Goal: Check status: Check status

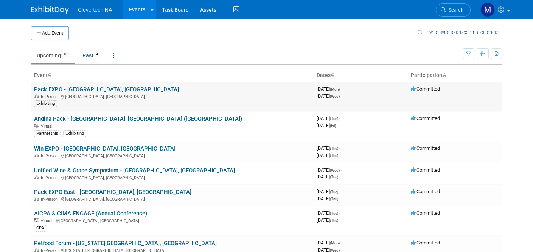
click at [94, 88] on link "Pack EXPO - [GEOGRAPHIC_DATA], [GEOGRAPHIC_DATA]" at bounding box center [106, 89] width 145 height 7
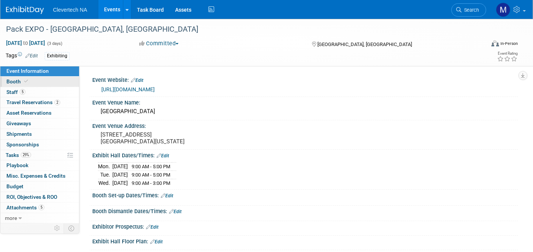
click at [18, 82] on span "Booth" at bounding box center [17, 82] width 23 height 6
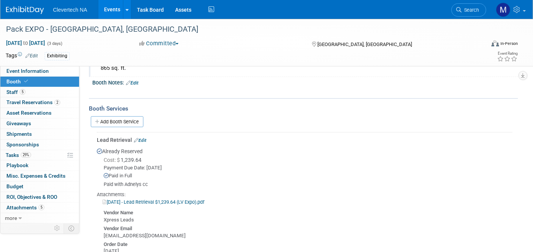
scroll to position [99, 0]
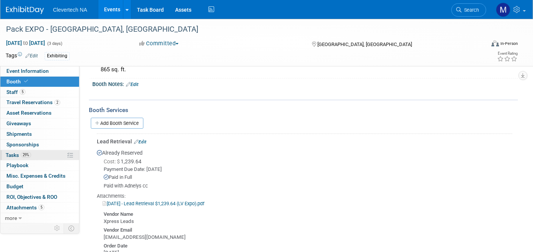
click at [53, 153] on link "29% Tasks 29%" at bounding box center [39, 155] width 79 height 10
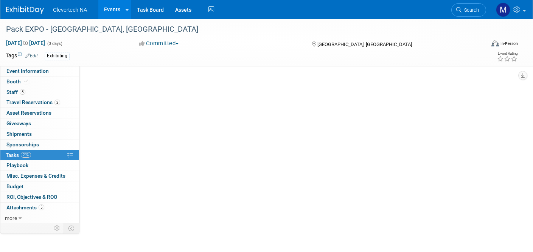
scroll to position [0, 0]
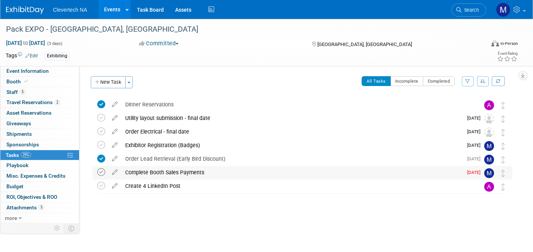
click at [102, 172] on icon at bounding box center [101, 173] width 8 height 8
click at [99, 144] on icon at bounding box center [101, 145] width 8 height 8
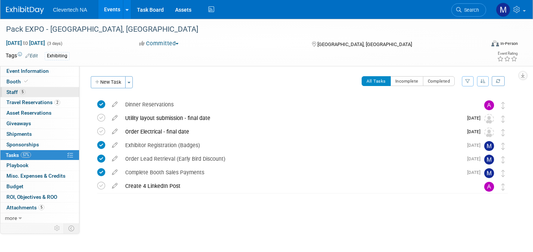
click at [32, 94] on link "5 Staff 5" at bounding box center [39, 92] width 79 height 10
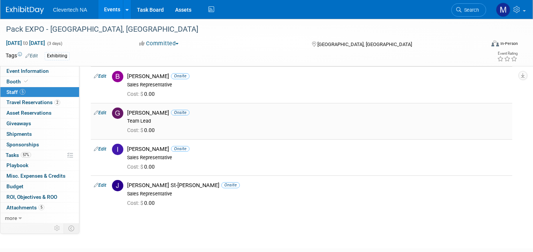
scroll to position [83, 0]
click at [37, 104] on span "Travel Reservations 2" at bounding box center [33, 102] width 54 height 6
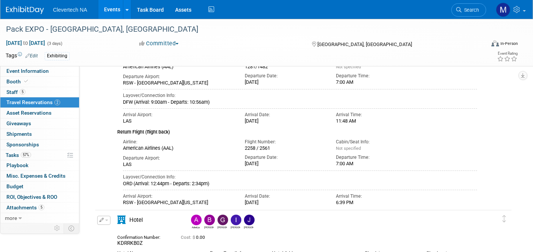
scroll to position [92, 0]
click at [42, 112] on span "Asset Reservations 0" at bounding box center [28, 113] width 45 height 6
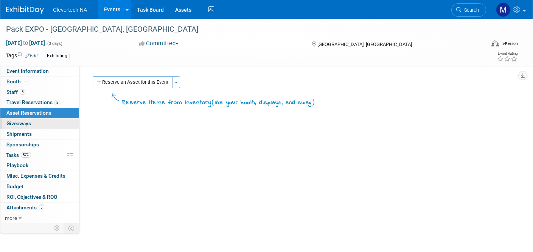
click at [26, 124] on span "Giveaways 0" at bounding box center [18, 124] width 25 height 6
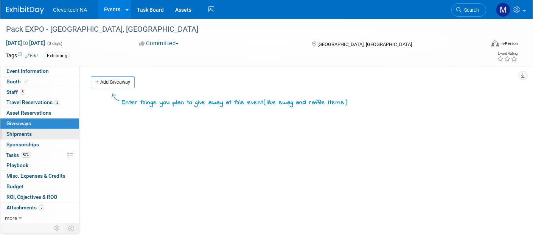
click at [35, 136] on link "0 Shipments 0" at bounding box center [39, 134] width 79 height 10
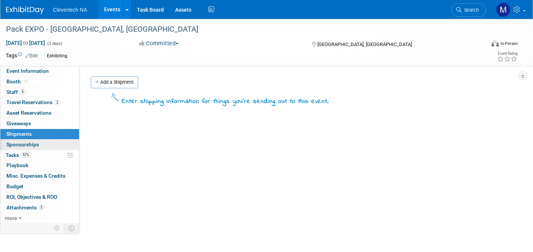
click at [37, 143] on span "Sponsorships 0" at bounding box center [22, 145] width 33 height 6
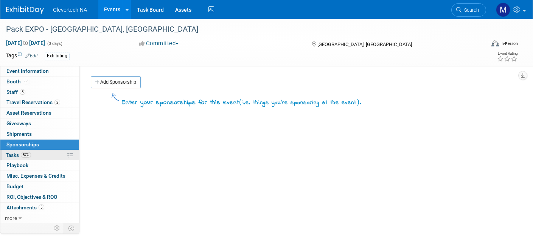
click at [41, 152] on link "57% Tasks 57%" at bounding box center [39, 155] width 79 height 10
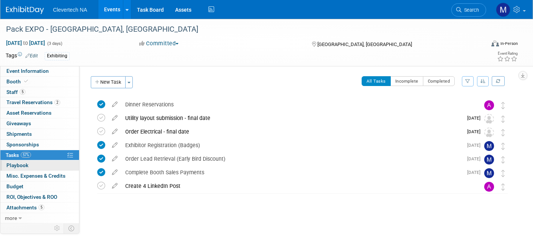
click at [42, 164] on link "0 Playbook 0" at bounding box center [39, 166] width 79 height 10
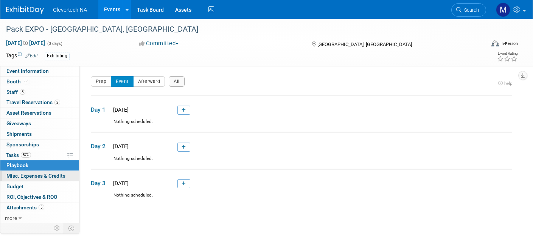
click at [43, 174] on span "Misc. Expenses & Credits 0" at bounding box center [35, 176] width 59 height 6
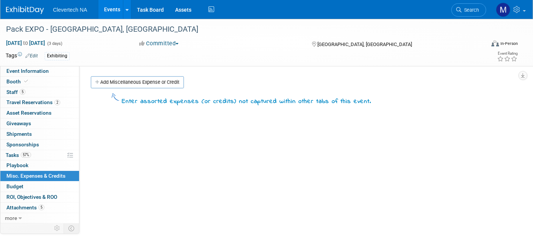
click at [105, 10] on link "Events" at bounding box center [112, 9] width 28 height 19
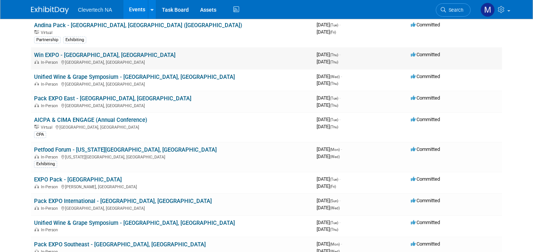
scroll to position [93, 0]
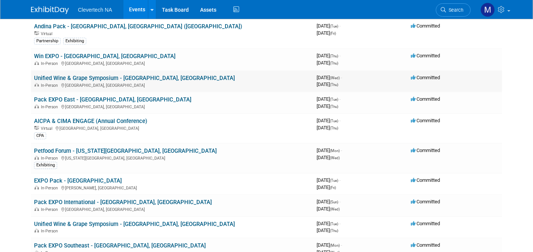
click at [145, 75] on link "Unified Wine & Grape Symposium - [GEOGRAPHIC_DATA], [GEOGRAPHIC_DATA]" at bounding box center [134, 78] width 201 height 7
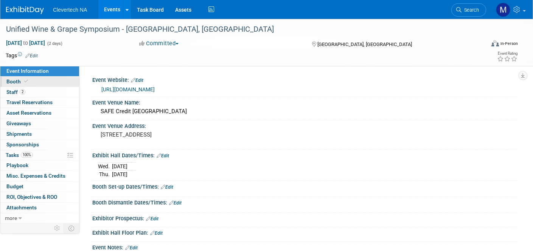
click at [34, 79] on link "Booth" at bounding box center [39, 82] width 79 height 10
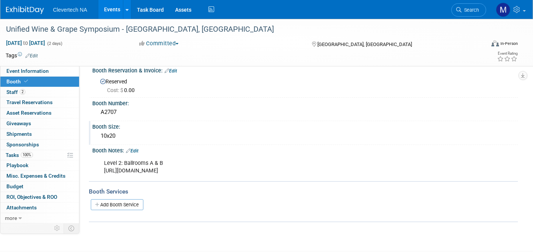
scroll to position [16, 0]
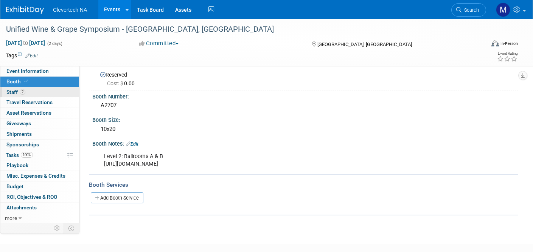
click at [39, 89] on link "2 Staff 2" at bounding box center [39, 92] width 79 height 10
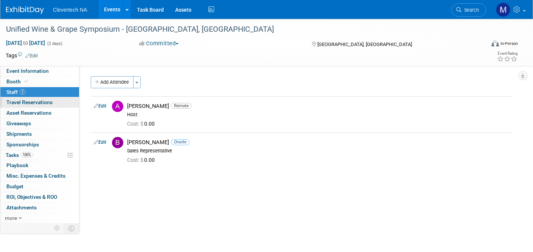
click at [40, 101] on span "Travel Reservations 0" at bounding box center [29, 102] width 46 height 6
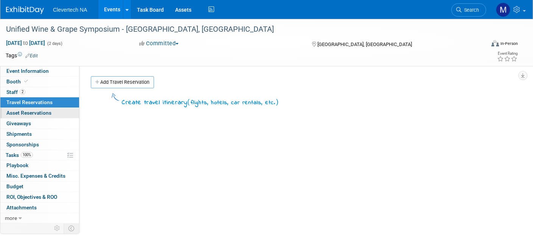
click at [42, 111] on span "Asset Reservations 0" at bounding box center [28, 113] width 45 height 6
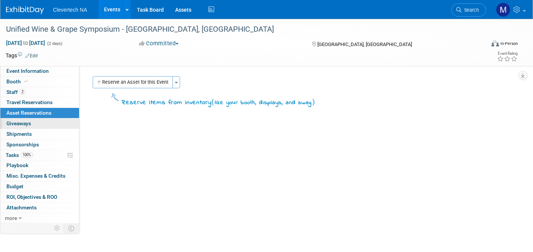
click at [38, 127] on link "0 Giveaways 0" at bounding box center [39, 124] width 79 height 10
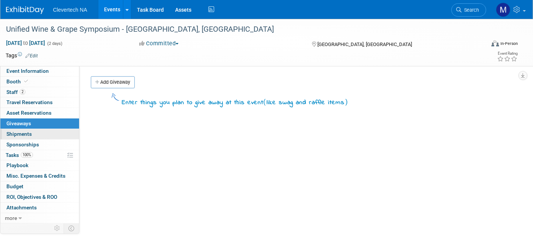
click at [39, 134] on link "0 Shipments 0" at bounding box center [39, 134] width 79 height 10
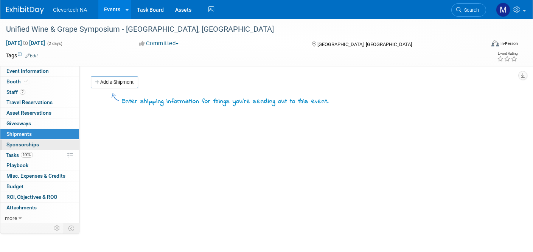
click at [39, 141] on link "0 Sponsorships 0" at bounding box center [39, 145] width 79 height 10
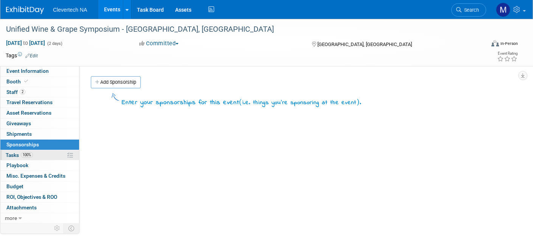
click at [40, 155] on link "100% Tasks 100%" at bounding box center [39, 155] width 79 height 10
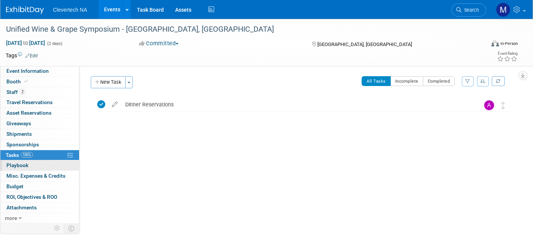
click at [39, 166] on link "0 Playbook 0" at bounding box center [39, 166] width 79 height 10
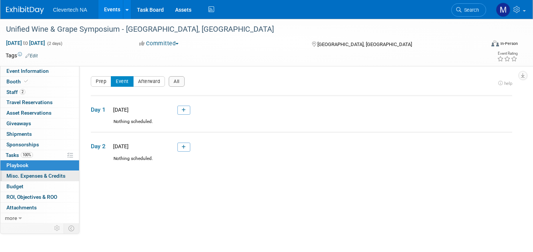
click at [41, 176] on span "Misc. Expenses & Credits 0" at bounding box center [35, 176] width 59 height 6
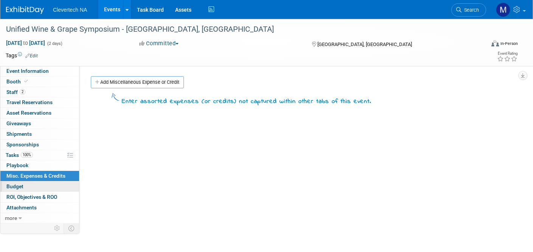
click at [40, 186] on link "Budget" at bounding box center [39, 187] width 79 height 10
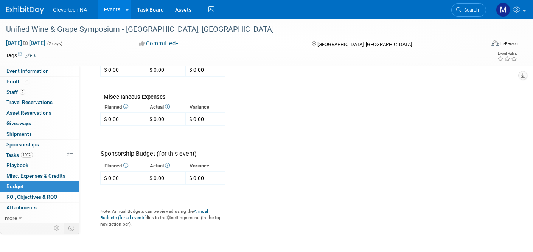
scroll to position [426, 0]
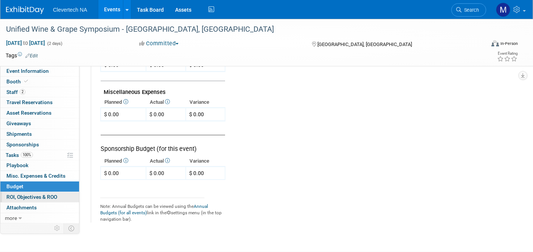
click at [54, 199] on span "ROI, Objectives & ROO 0" at bounding box center [31, 197] width 51 height 6
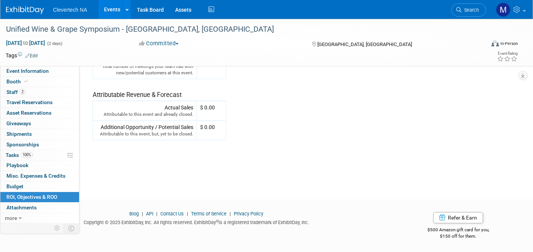
scroll to position [276, 0]
